Goal: Check status: Check status

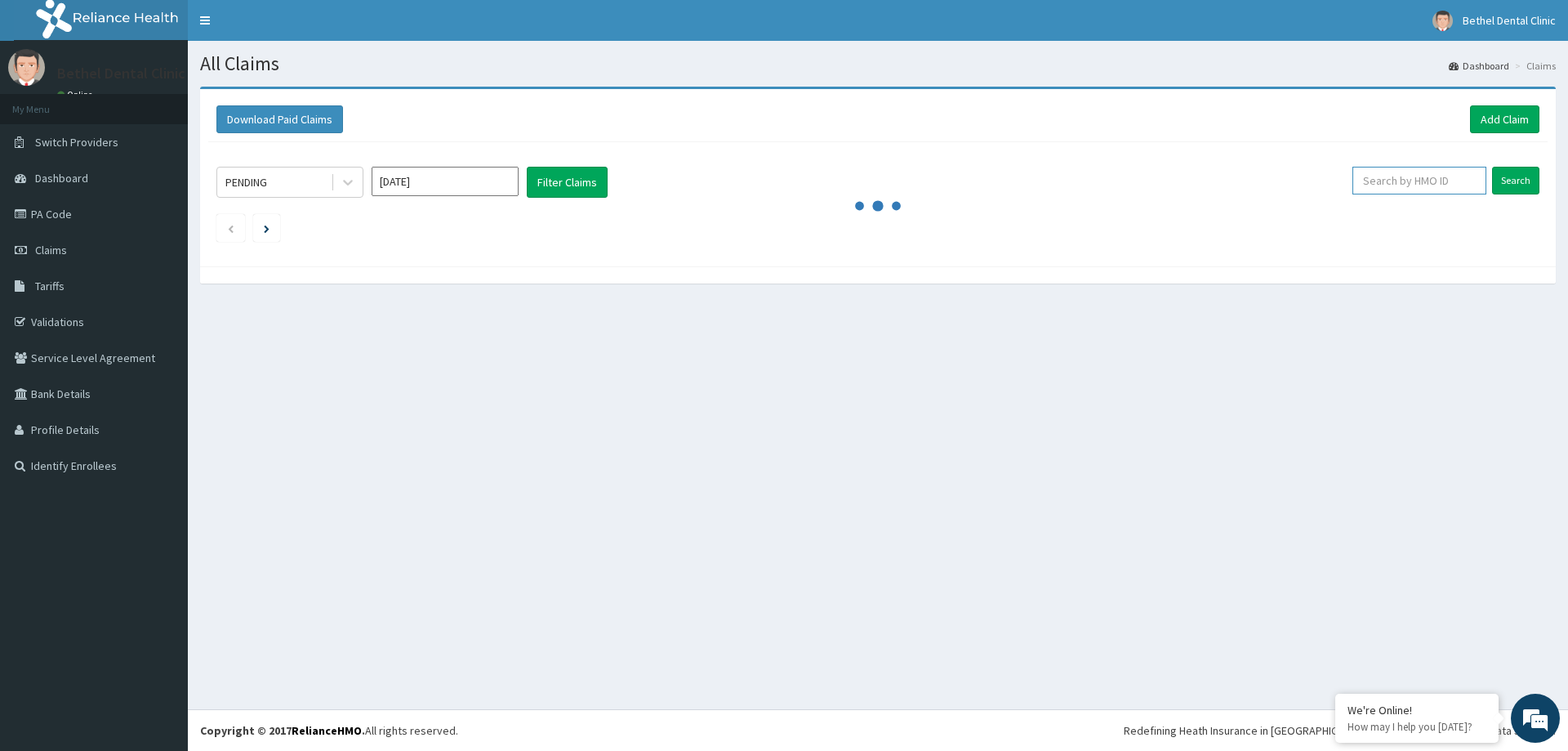
click at [1438, 184] on input "text" at bounding box center [1420, 181] width 134 height 28
type input "MGB/10023/B"
click at [1512, 188] on input "Search" at bounding box center [1515, 181] width 47 height 28
click at [1521, 183] on input "Search" at bounding box center [1515, 181] width 47 height 28
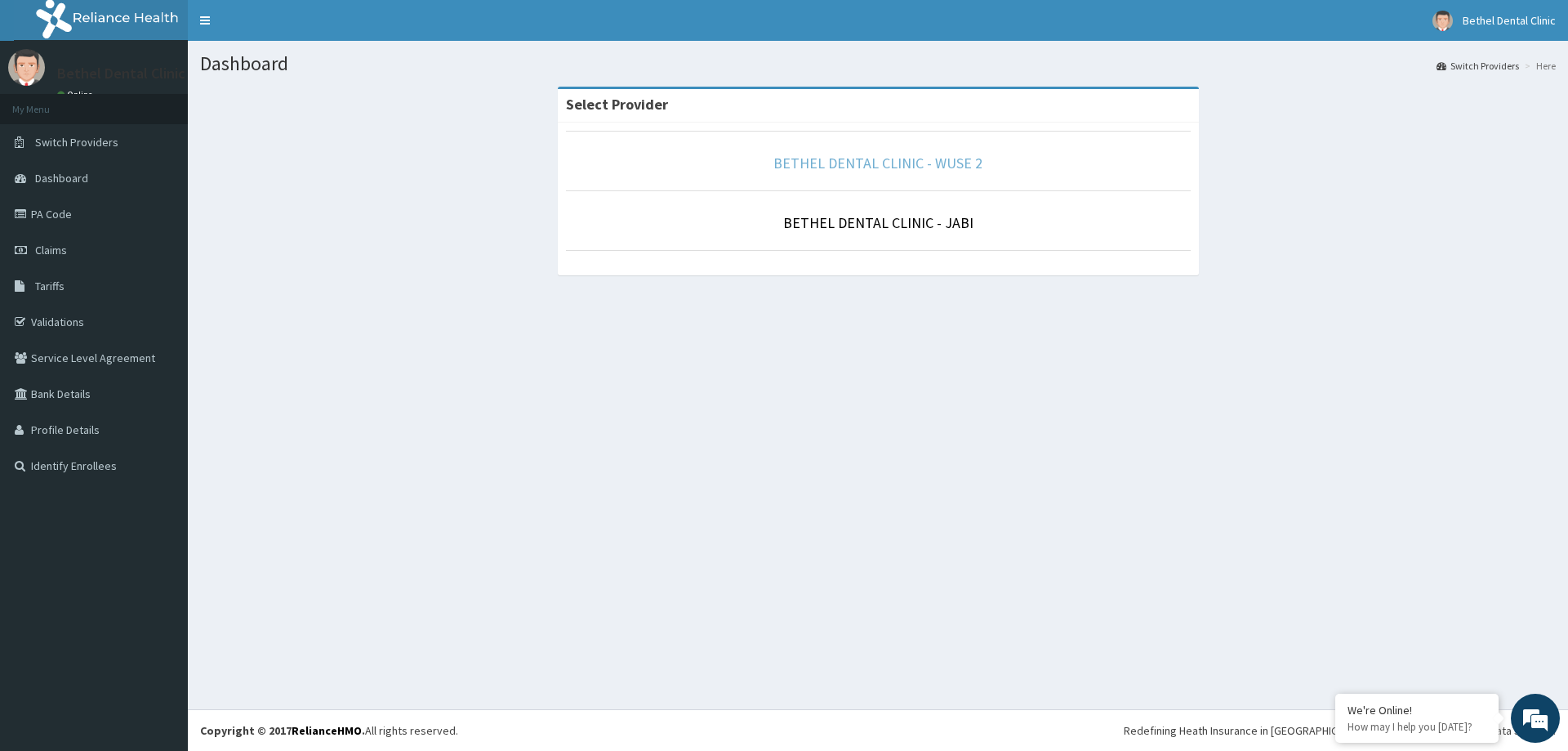
click at [860, 163] on link "BETHEL DENTAL CLINIC - WUSE 2" at bounding box center [877, 163] width 209 height 19
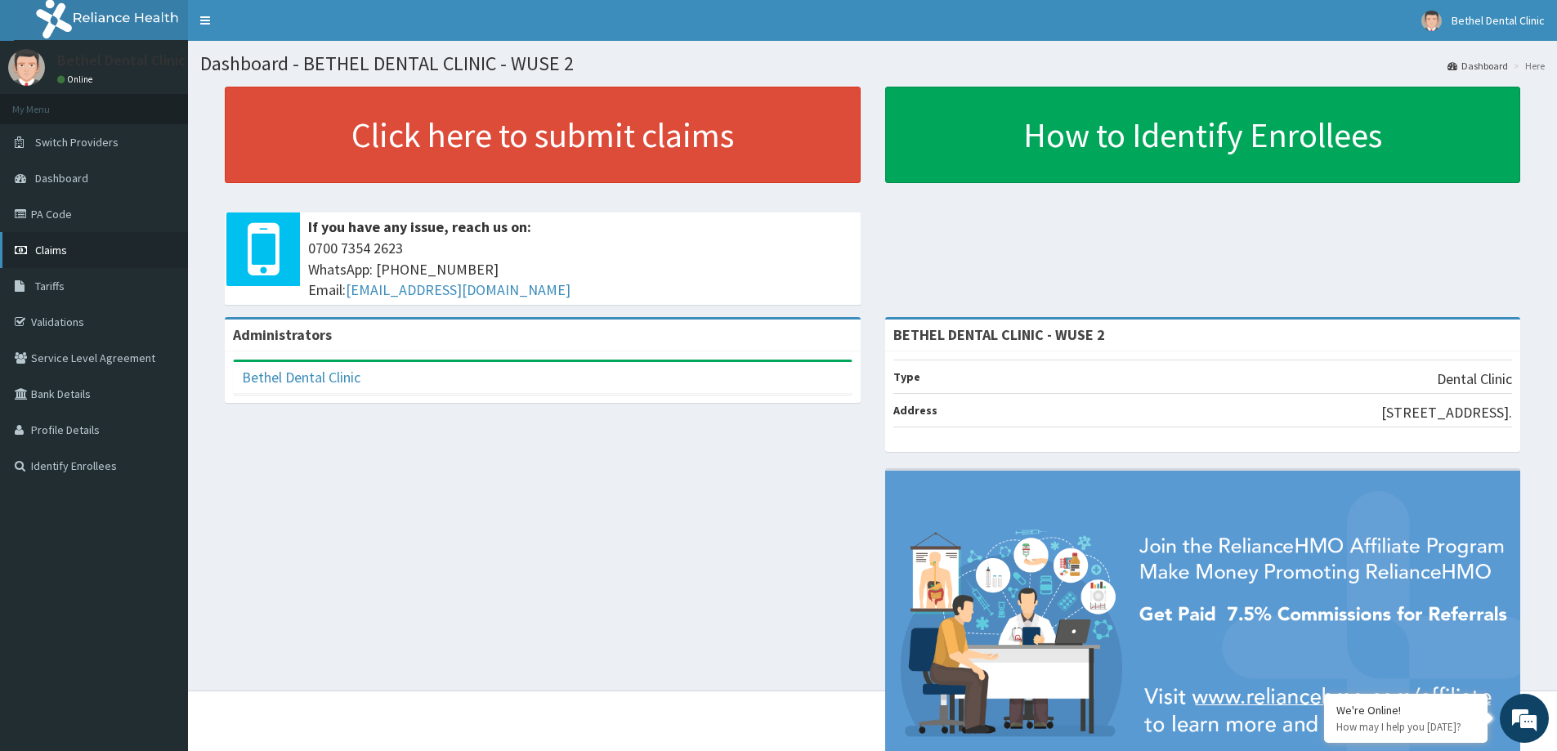
click at [47, 245] on span "Claims" at bounding box center [51, 250] width 32 height 15
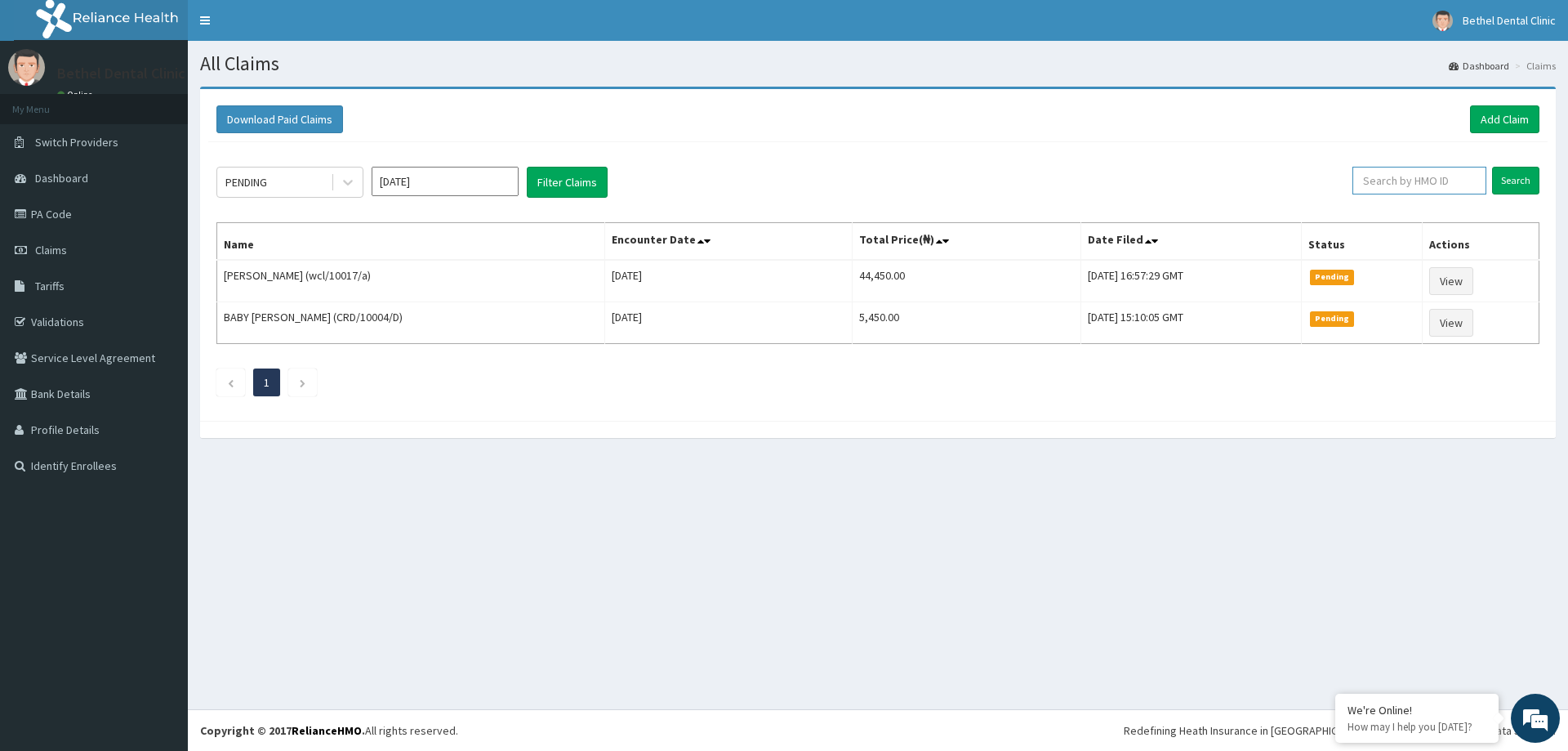
click at [1422, 186] on input "text" at bounding box center [1420, 181] width 134 height 28
type input "MGB/10023/B"
click at [1505, 184] on input "Search" at bounding box center [1515, 181] width 47 height 28
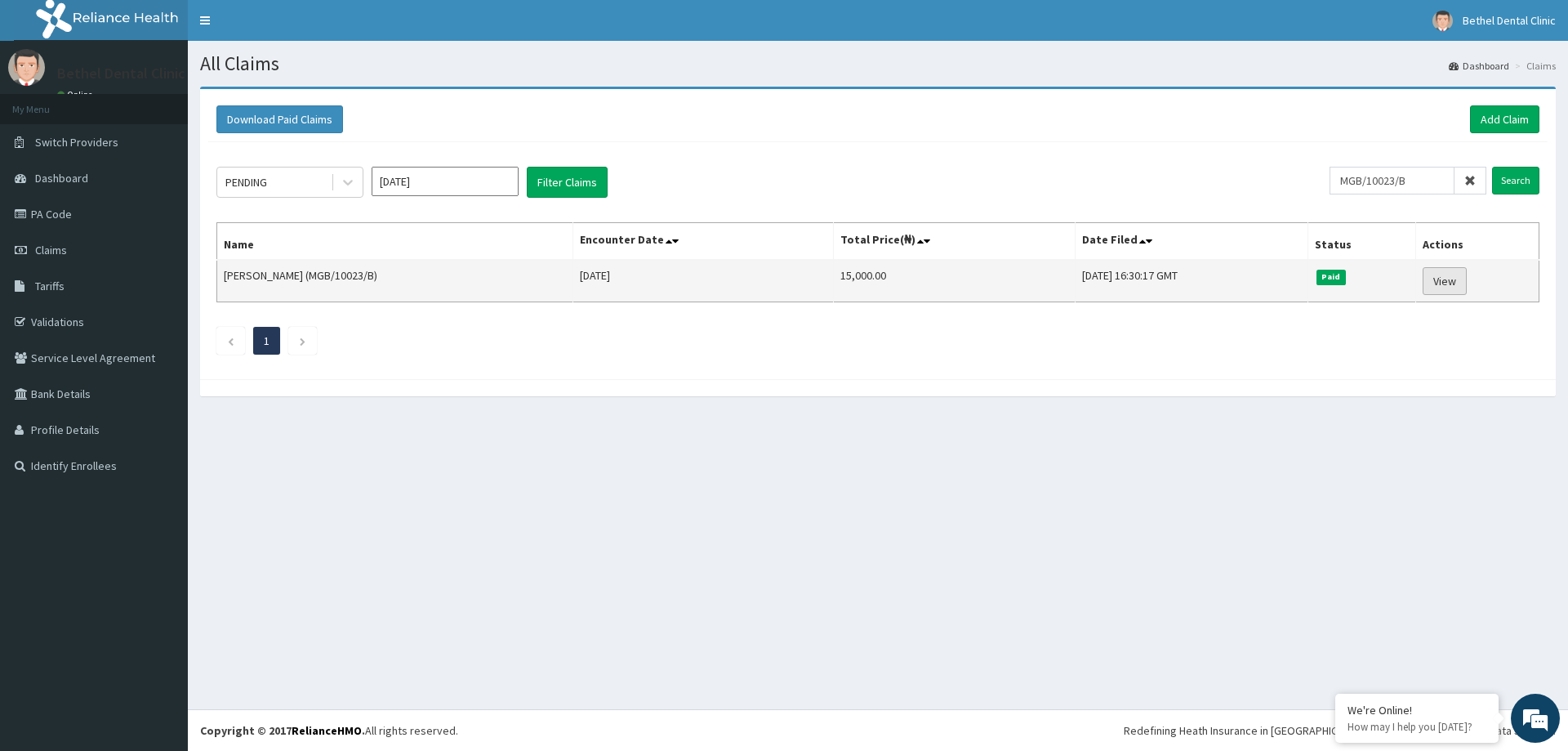
click at [1451, 282] on link "View" at bounding box center [1445, 281] width 44 height 28
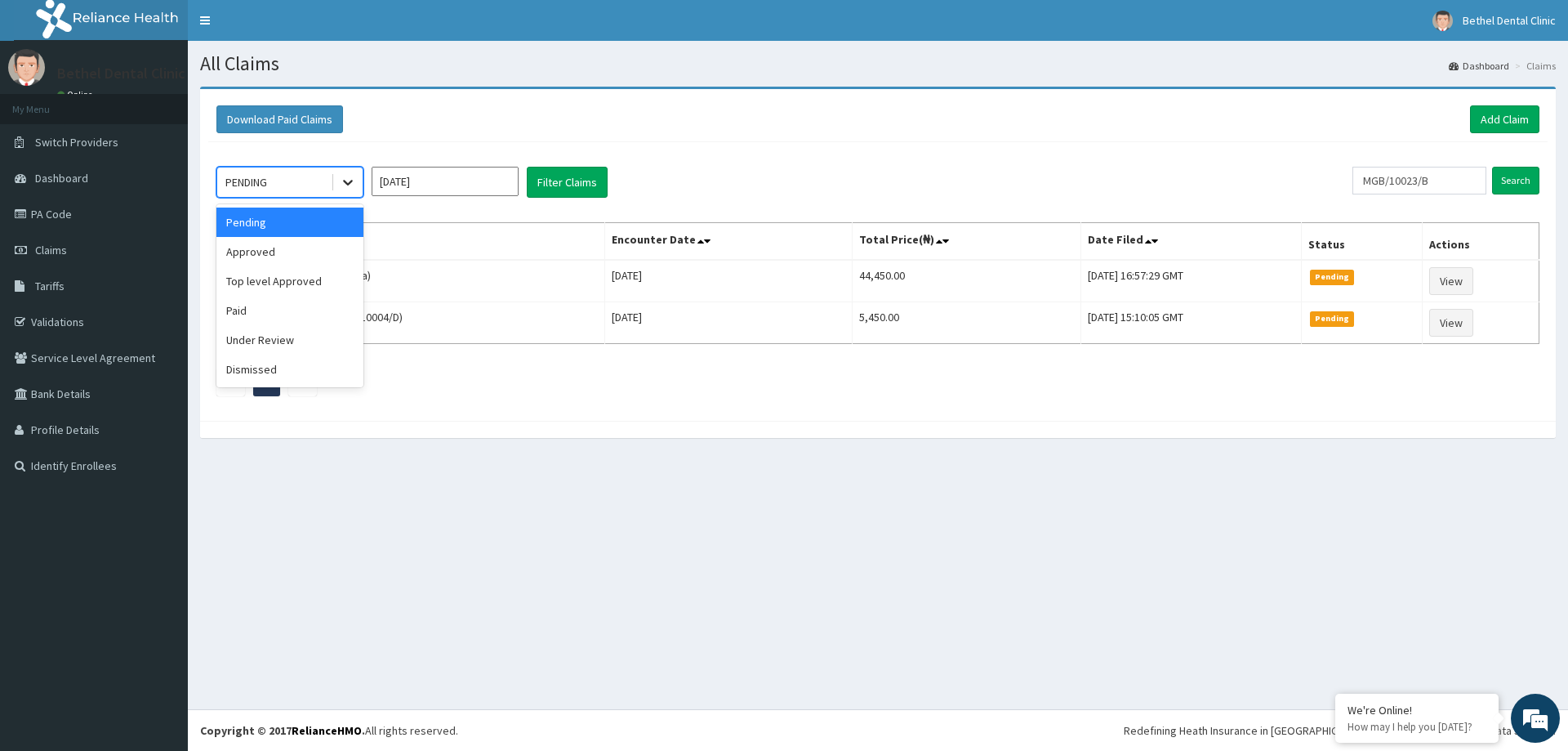
click at [351, 181] on icon at bounding box center [348, 184] width 10 height 6
click at [280, 316] on div "Paid" at bounding box center [290, 310] width 147 height 29
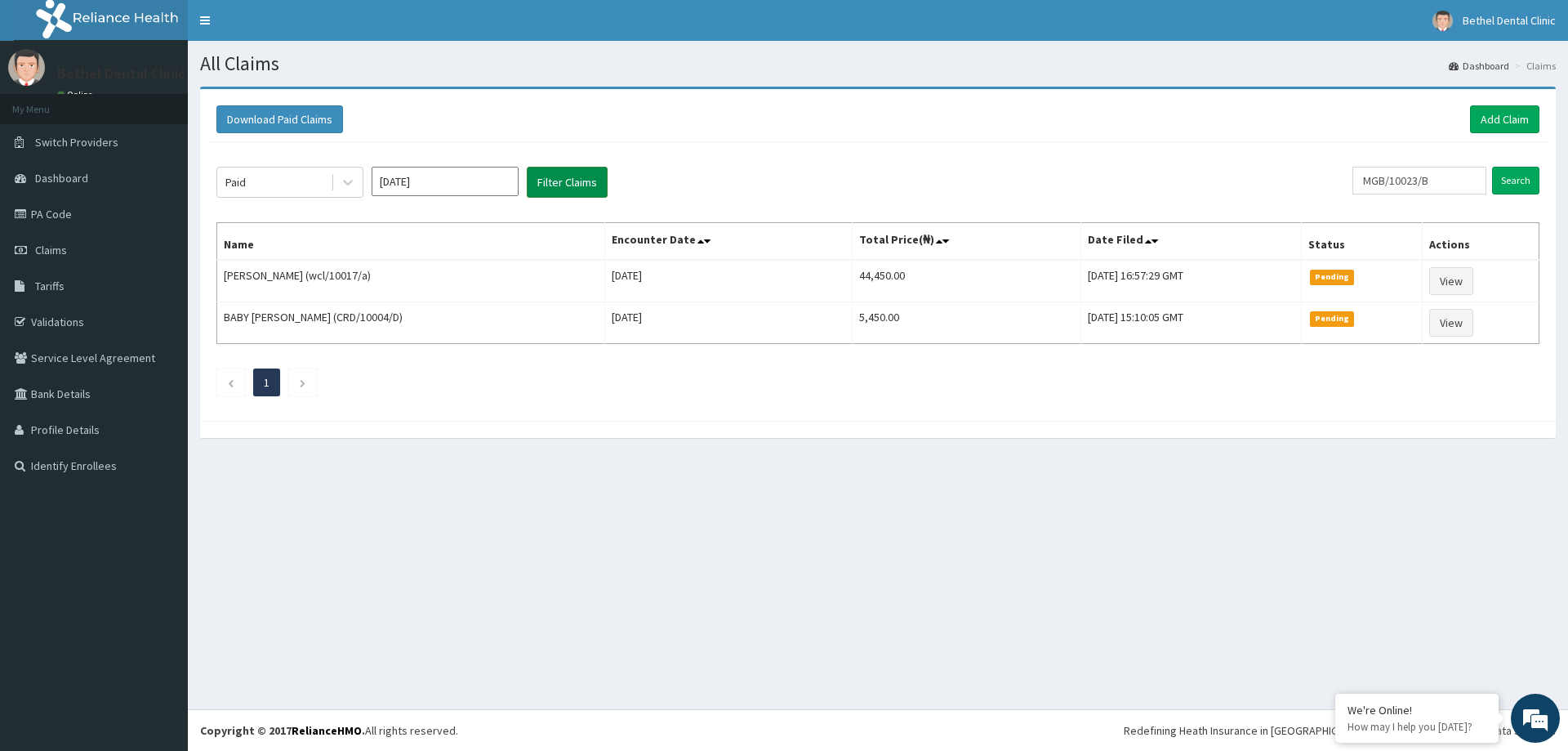
click at [561, 181] on button "Filter Claims" at bounding box center [567, 182] width 81 height 31
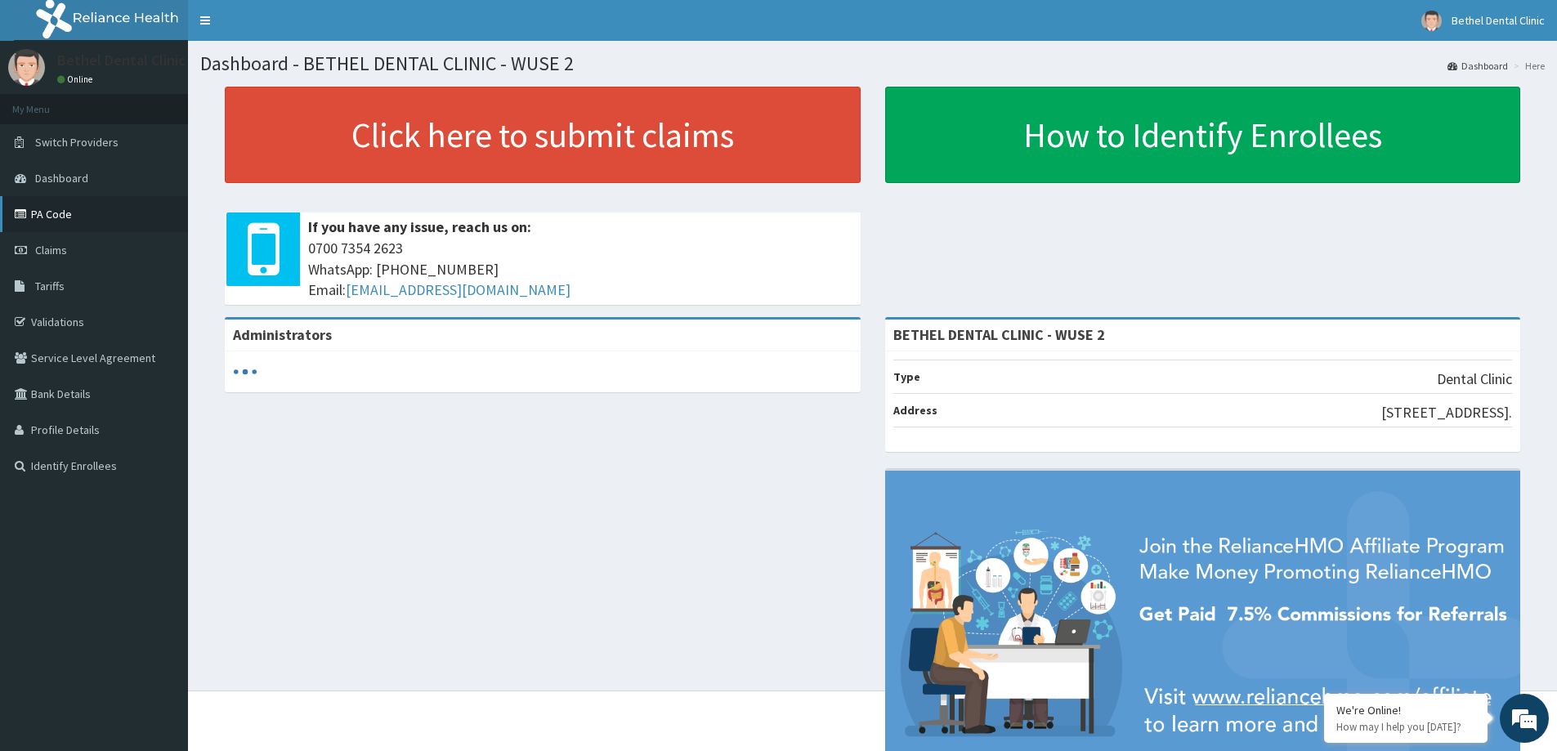
click at [45, 215] on link "PA Code" at bounding box center [94, 214] width 188 height 36
